Goal: Navigation & Orientation: Find specific page/section

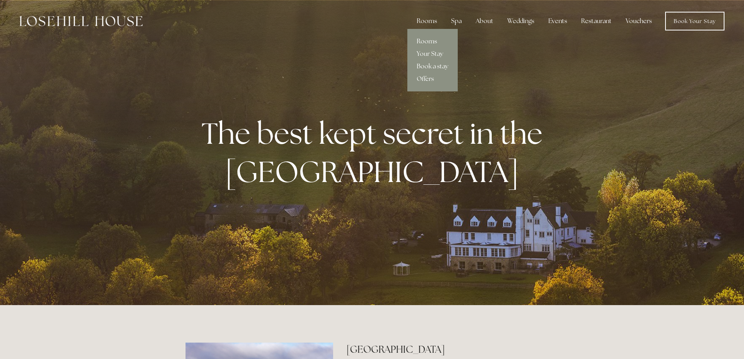
click at [427, 42] on link "Rooms" at bounding box center [432, 41] width 50 height 12
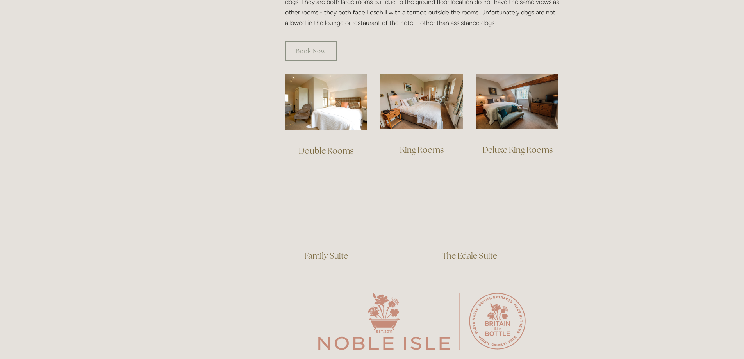
scroll to position [508, 0]
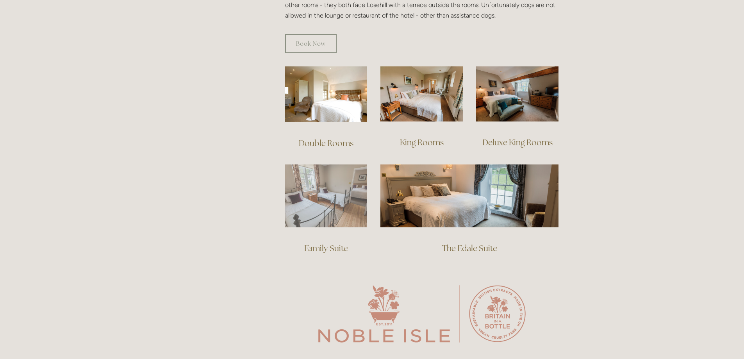
click at [328, 198] on img at bounding box center [326, 195] width 82 height 63
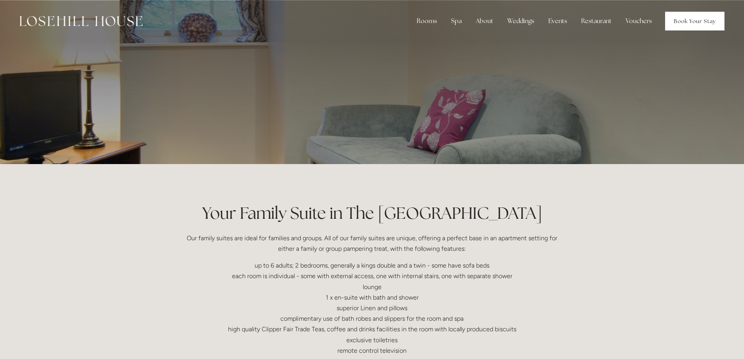
click at [696, 20] on link "Book Your Stay" at bounding box center [694, 21] width 59 height 19
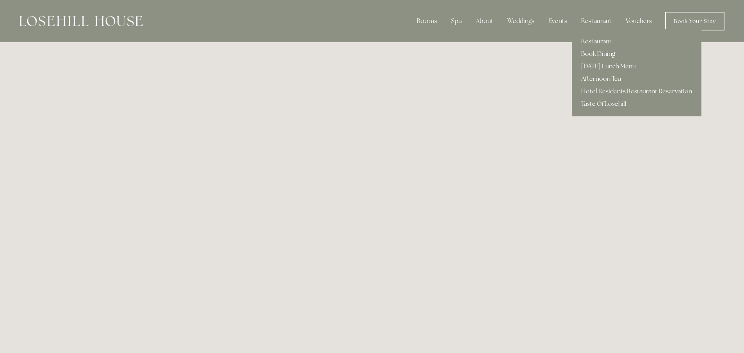
click at [593, 18] on div "Restaurant" at bounding box center [596, 21] width 43 height 16
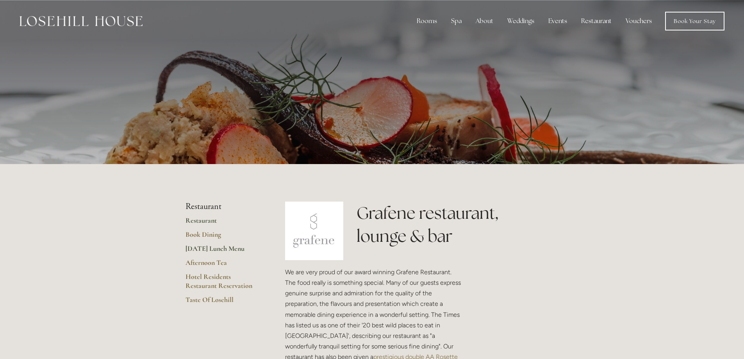
click at [228, 250] on link "[DATE] Lunch Menu" at bounding box center [222, 251] width 75 height 14
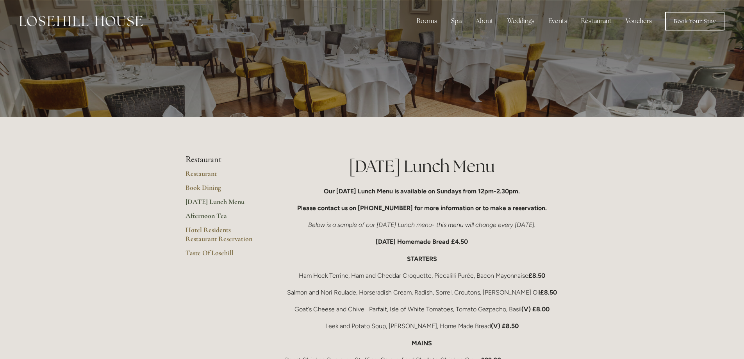
click at [215, 217] on link "Afternoon Tea" at bounding box center [222, 218] width 75 height 14
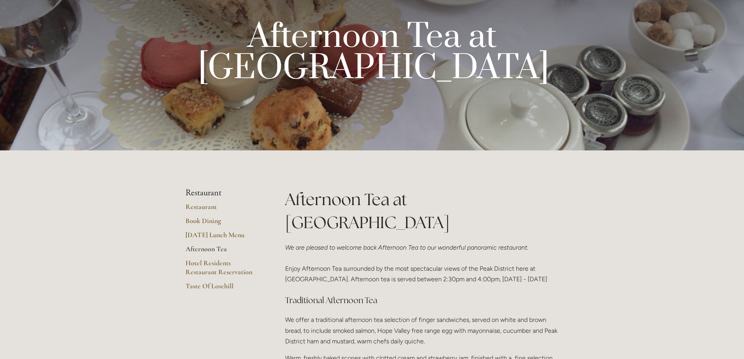
scroll to position [39, 0]
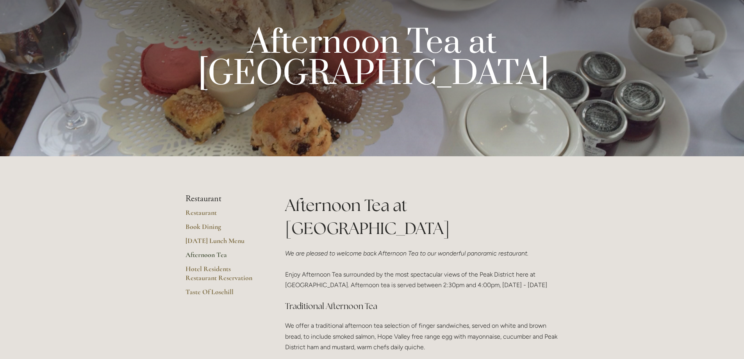
click at [203, 208] on ul "Restaurant Restaurant Book Dining Sunday Lunch Menu Afternoon Tea Hotel Residen…" at bounding box center [222, 248] width 75 height 108
click at [205, 211] on link "Restaurant" at bounding box center [222, 215] width 75 height 14
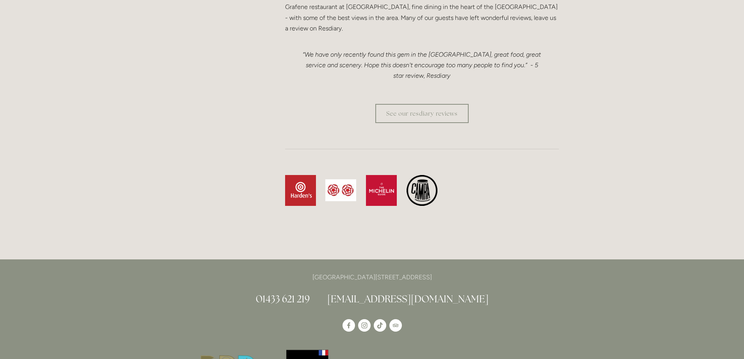
scroll to position [2030, 0]
